Goal: Navigation & Orientation: Find specific page/section

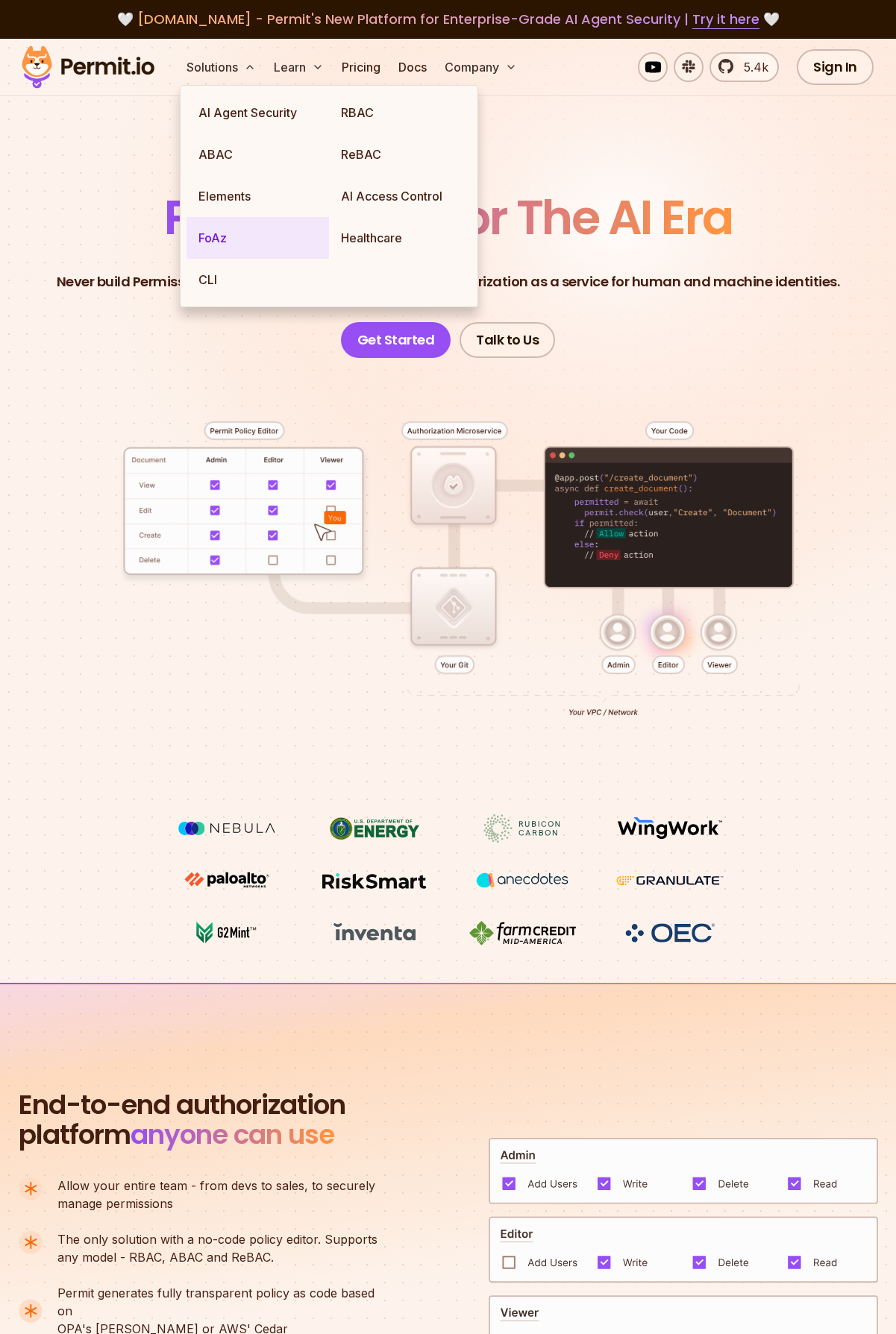
click at [215, 238] on link "FoAz" at bounding box center [258, 238] width 142 height 42
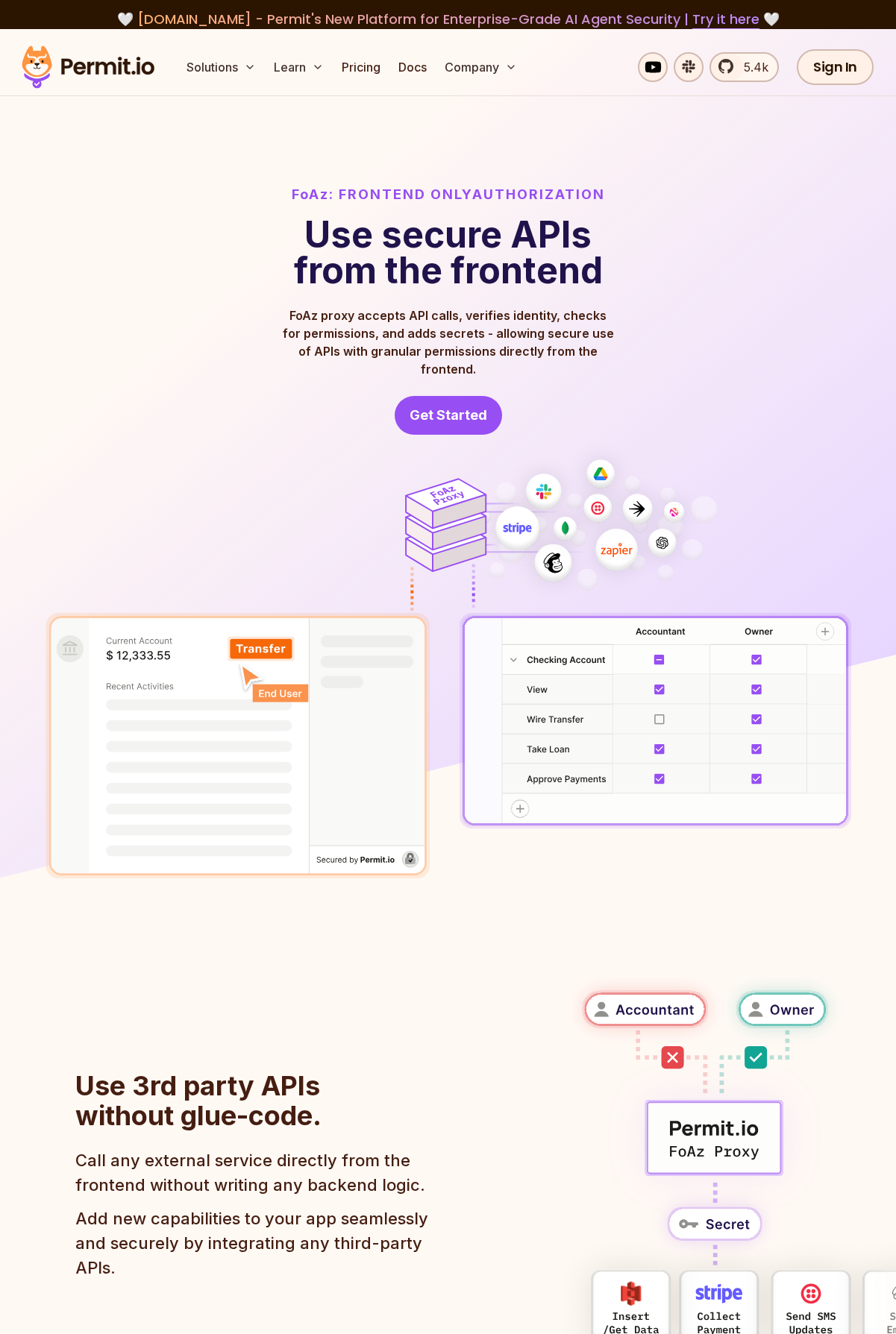
click at [746, 358] on div "FoAz: Frontend Only Authorization Use secure APIs from the frontend FoAz proxy …" at bounding box center [448, 309] width 835 height 250
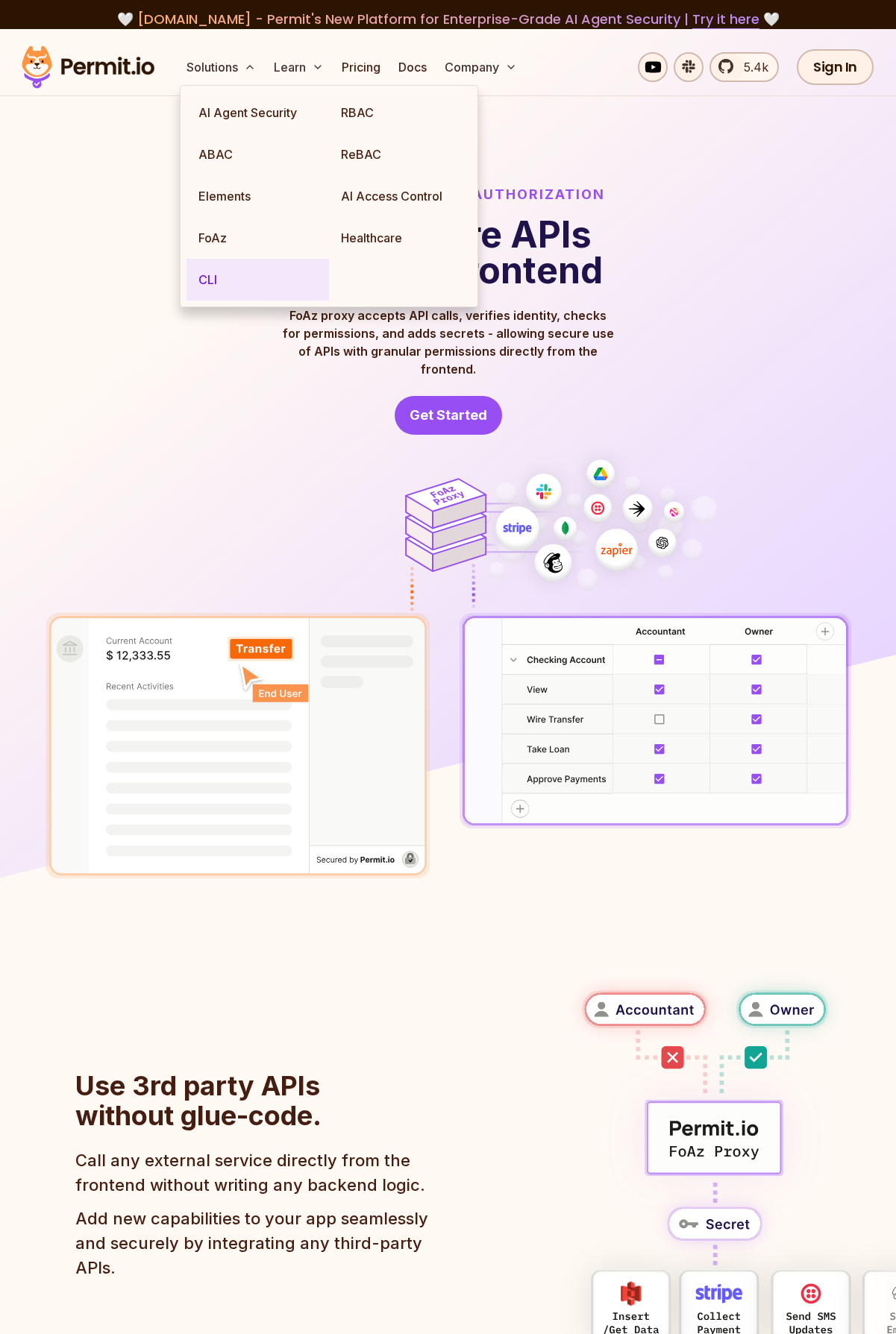
click at [205, 279] on link "CLI" at bounding box center [258, 280] width 142 height 42
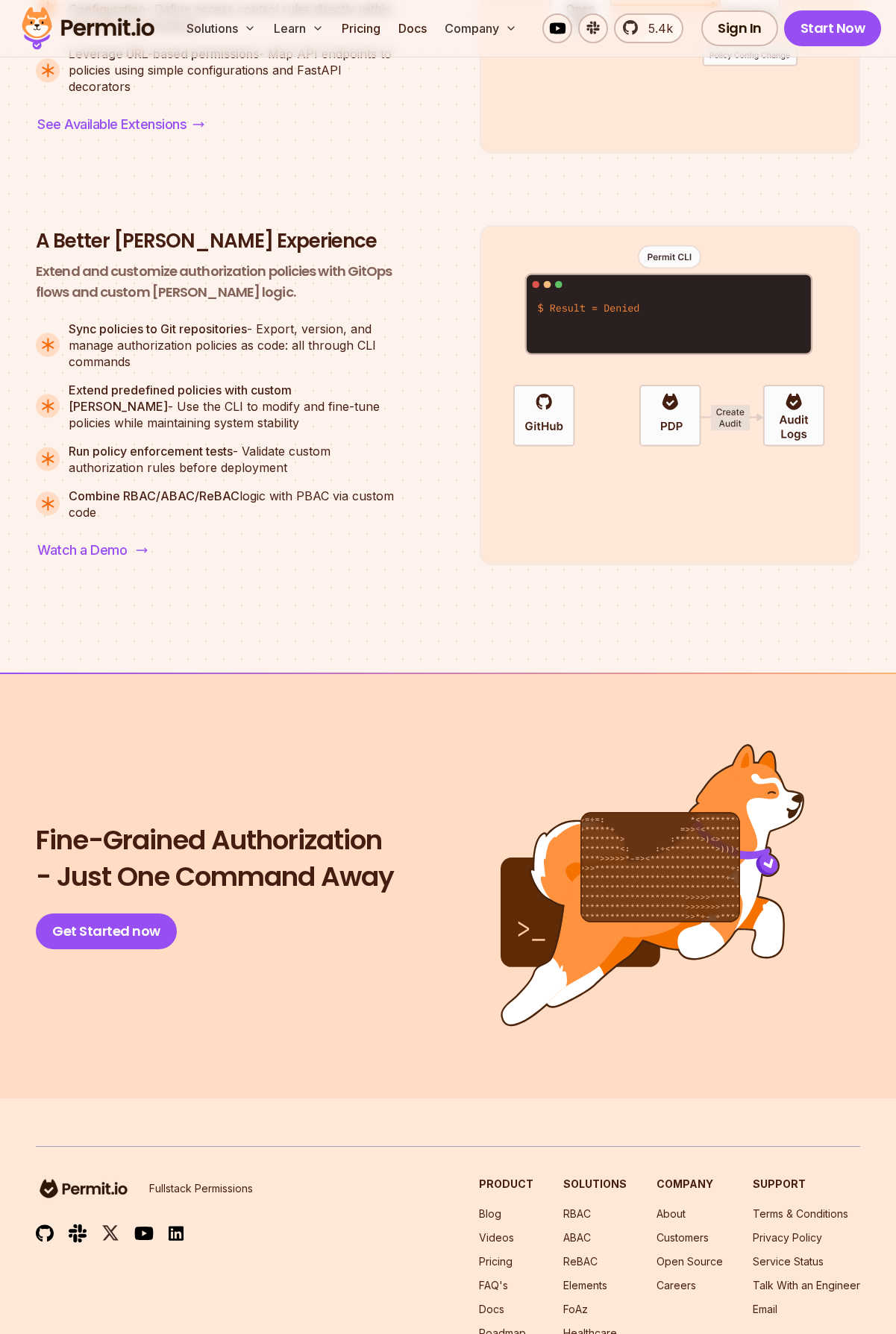
scroll to position [2684, 0]
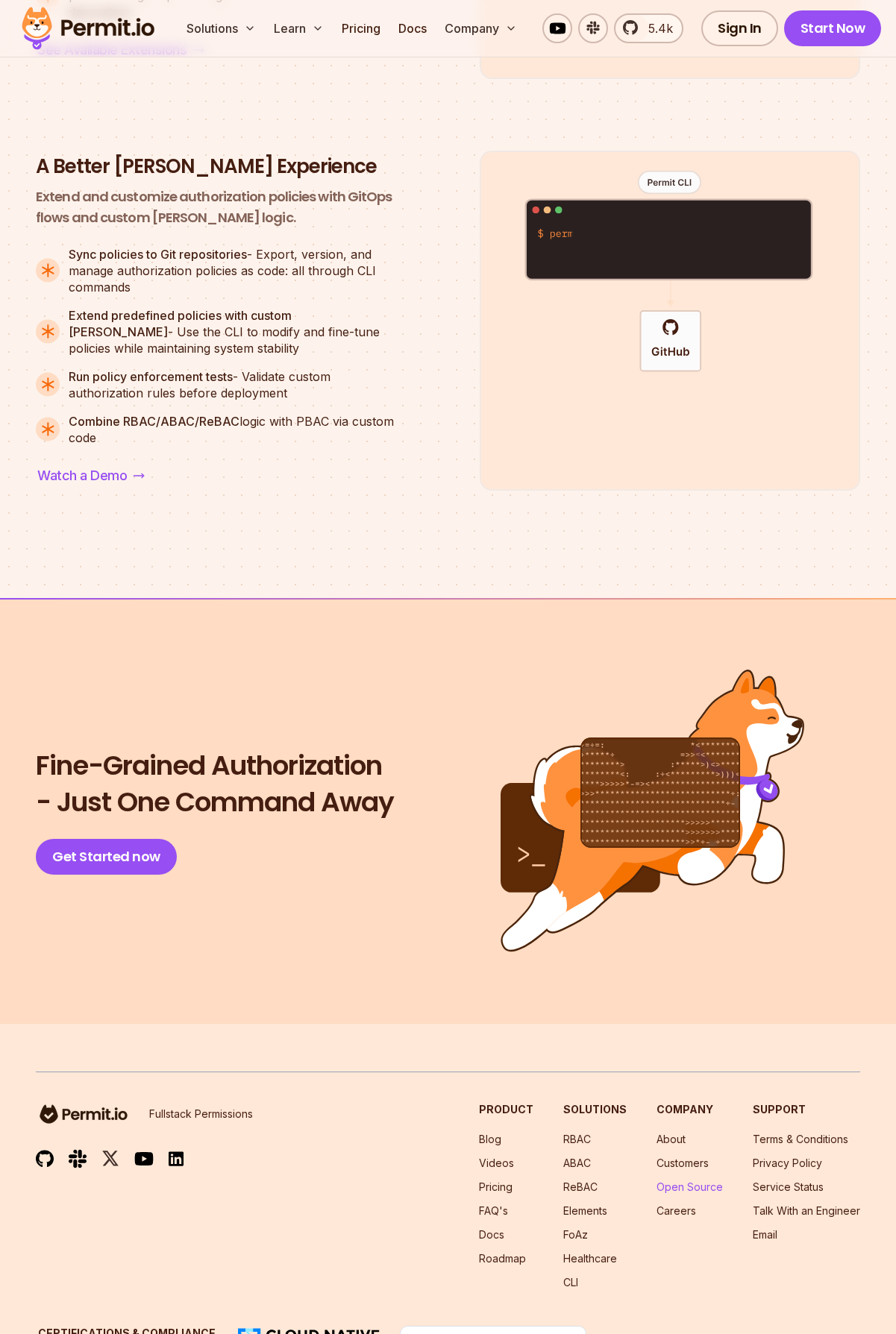
click at [683, 1184] on link "Open Source" at bounding box center [689, 1186] width 66 height 12
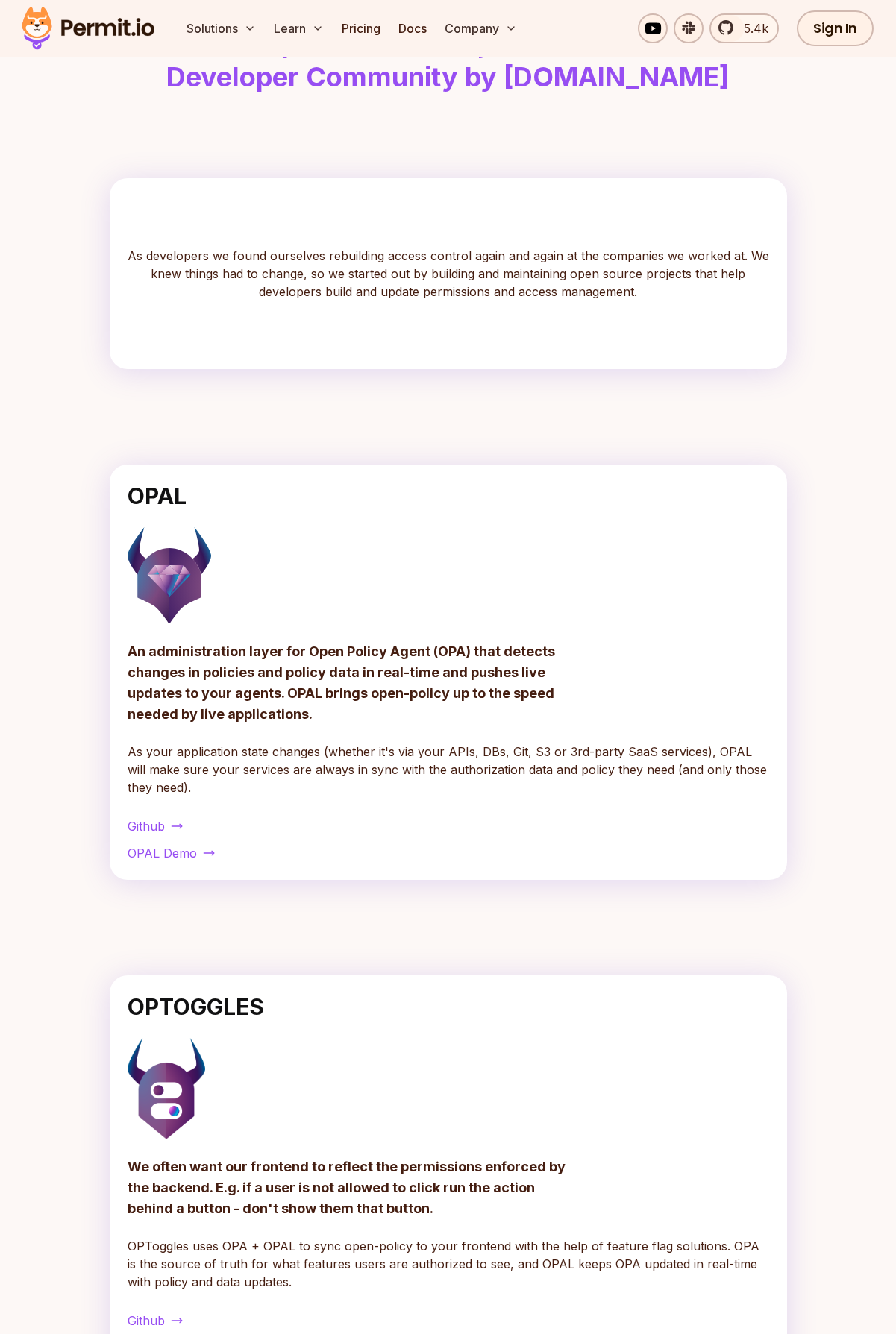
scroll to position [299, 0]
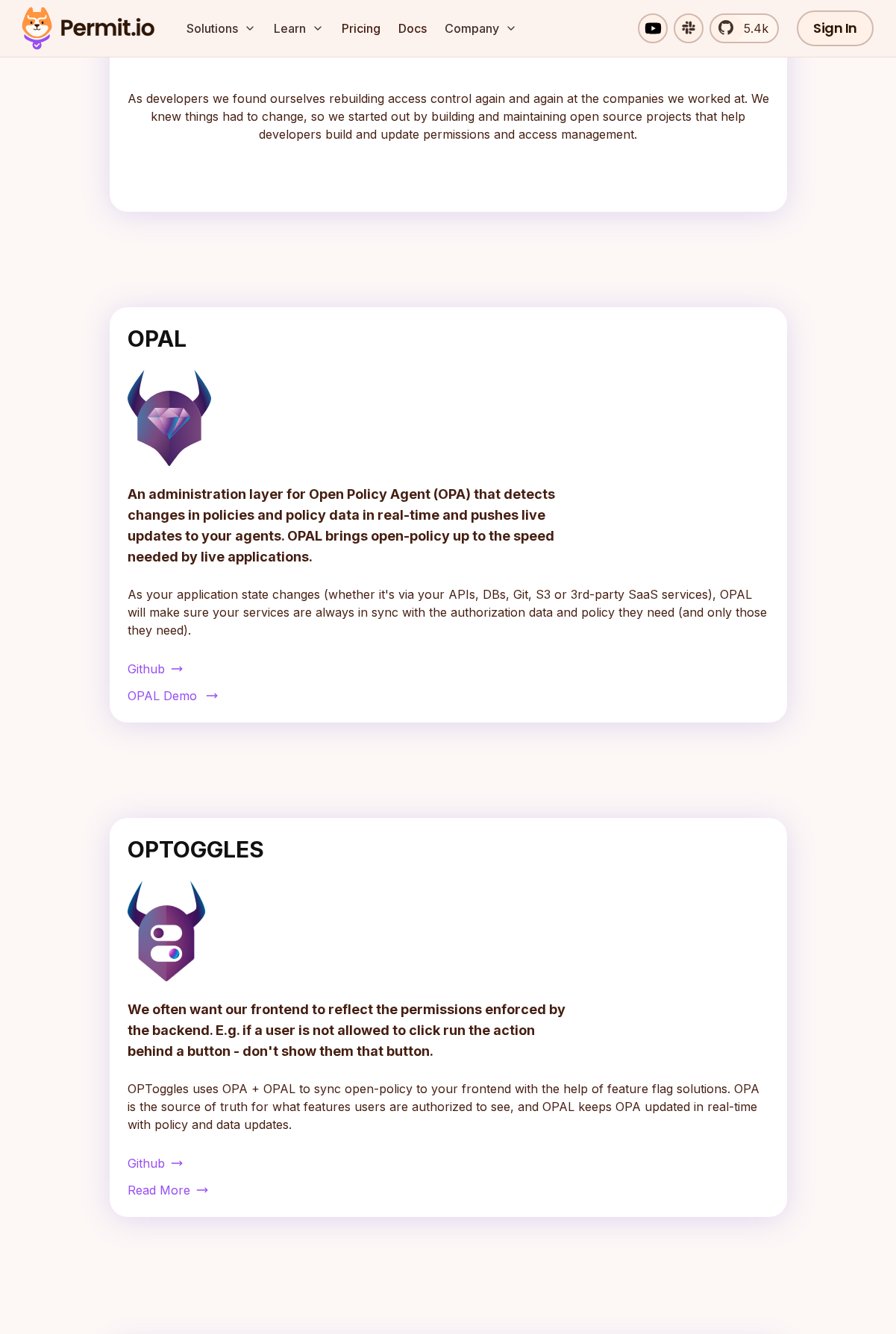
click at [168, 700] on span "OPAL Demo" at bounding box center [161, 695] width 69 height 18
